Goal: Task Accomplishment & Management: Manage account settings

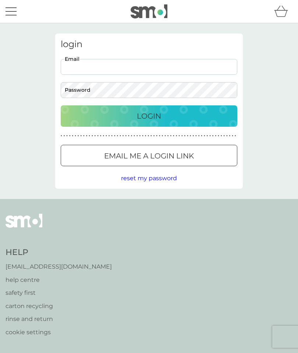
type input "[EMAIL_ADDRESS][DOMAIN_NAME]"
click at [149, 116] on button "Login" at bounding box center [149, 115] width 177 height 21
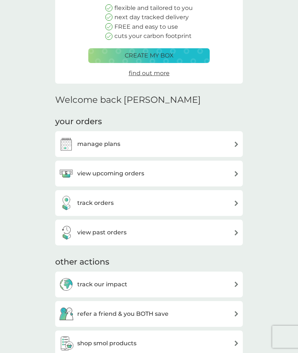
scroll to position [93, 0]
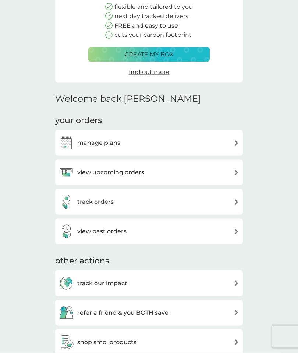
click at [117, 171] on h3 "view upcoming orders" at bounding box center [110, 173] width 67 height 10
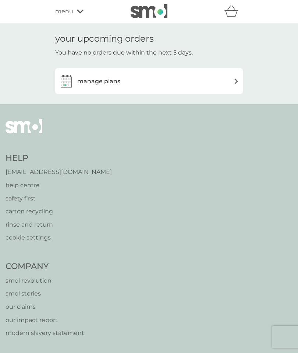
click at [235, 78] on img at bounding box center [237, 81] width 6 height 6
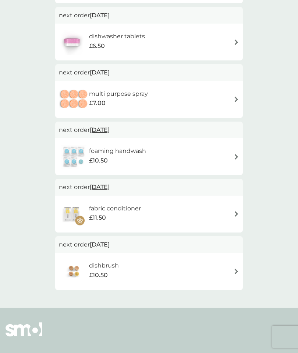
scroll to position [255, 0]
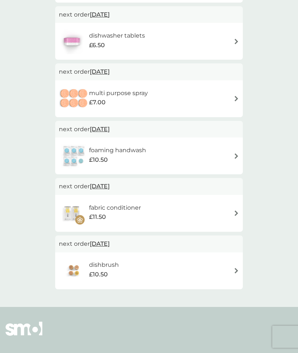
click at [237, 210] on img at bounding box center [237, 213] width 6 height 6
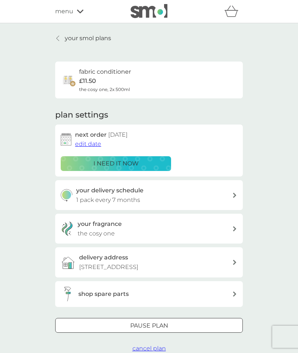
click at [85, 144] on span "edit date" at bounding box center [88, 143] width 26 height 7
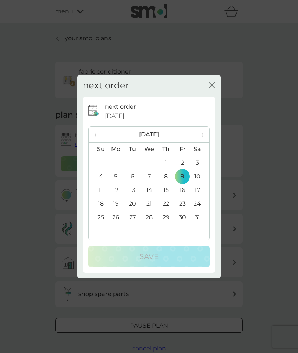
click at [91, 143] on th "‹" at bounding box center [98, 135] width 19 height 16
click at [92, 143] on th "‹" at bounding box center [98, 135] width 19 height 16
click at [96, 142] on span "‹" at bounding box center [98, 134] width 8 height 15
click at [113, 211] on td "20" at bounding box center [116, 204] width 17 height 14
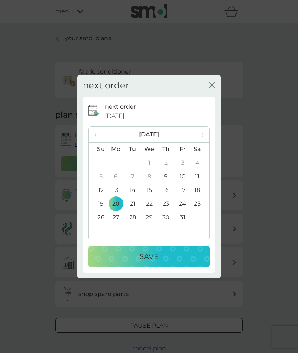
click at [147, 262] on p "Save" at bounding box center [149, 256] width 19 height 12
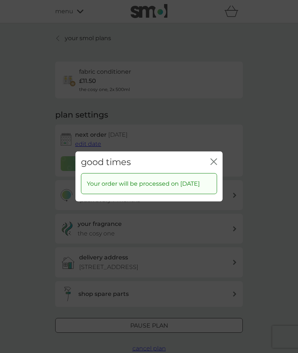
click at [214, 165] on icon "close" at bounding box center [215, 162] width 3 height 6
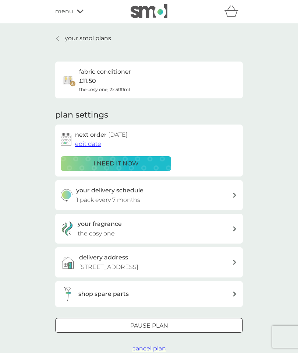
click at [90, 229] on p "the cosy one" at bounding box center [96, 234] width 37 height 10
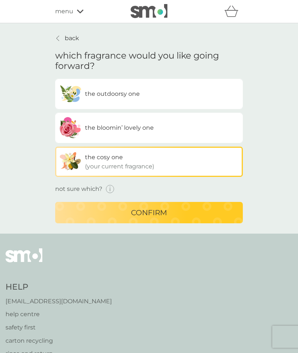
click at [114, 96] on span "the outdoorsy one" at bounding box center [112, 93] width 55 height 7
click at [55, 79] on input "the outdoorsy one" at bounding box center [55, 79] width 0 height 0
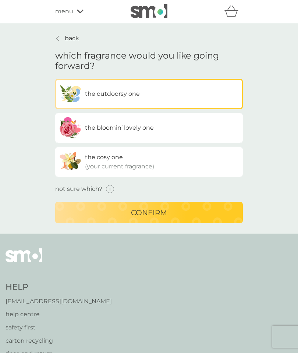
click at [145, 214] on p "confirm" at bounding box center [149, 213] width 36 height 12
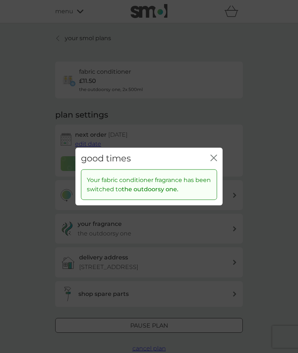
click at [218, 169] on div "good times close" at bounding box center [149, 159] width 147 height 22
click at [217, 164] on div "good times close" at bounding box center [149, 159] width 147 height 22
click at [216, 161] on icon "close" at bounding box center [214, 158] width 7 height 7
